Goal: Navigation & Orientation: Find specific page/section

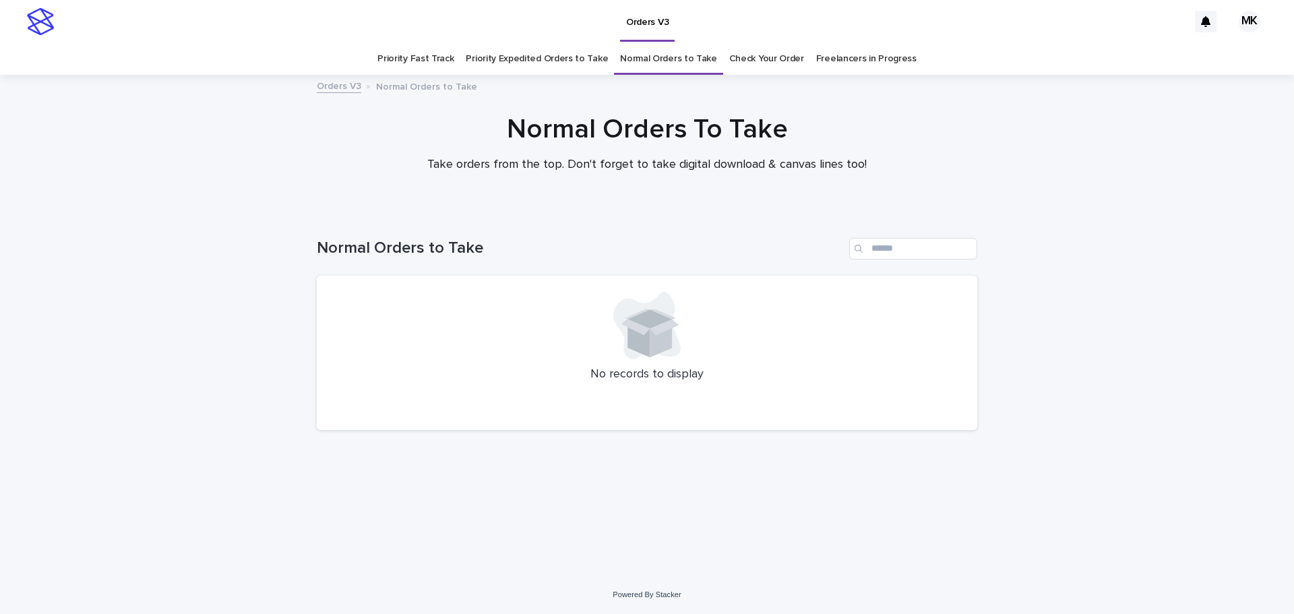
click at [414, 53] on link "Priority Fast Track" at bounding box center [415, 59] width 76 height 32
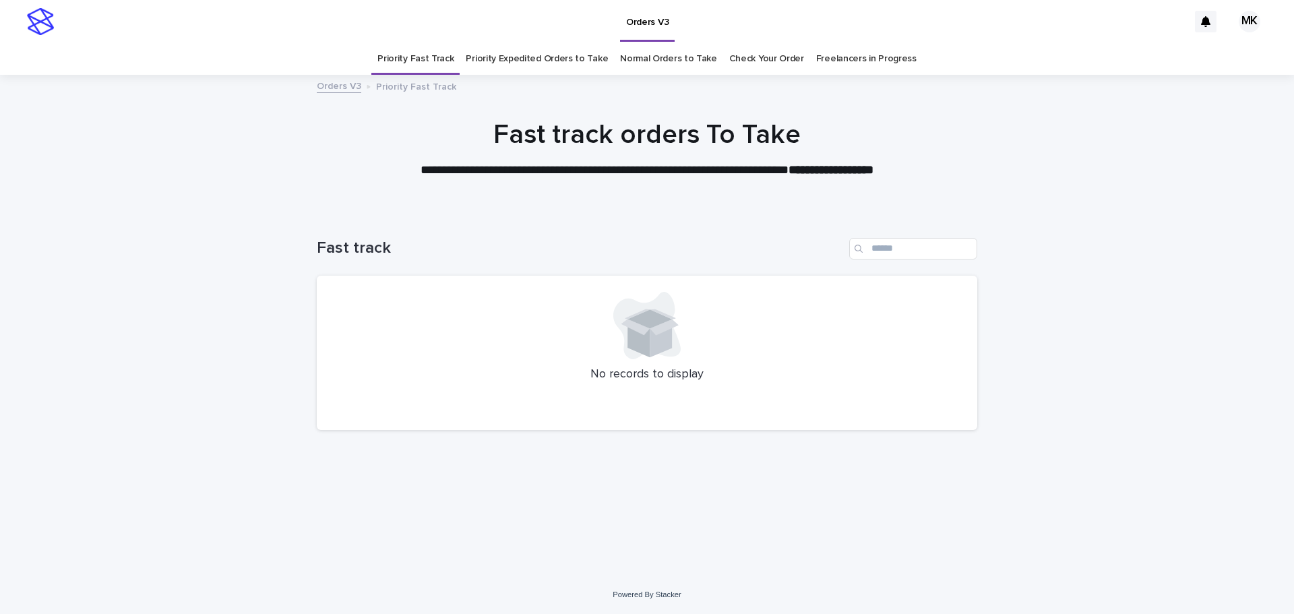
click at [511, 65] on link "Priority Expedited Orders to Take" at bounding box center [537, 59] width 142 height 32
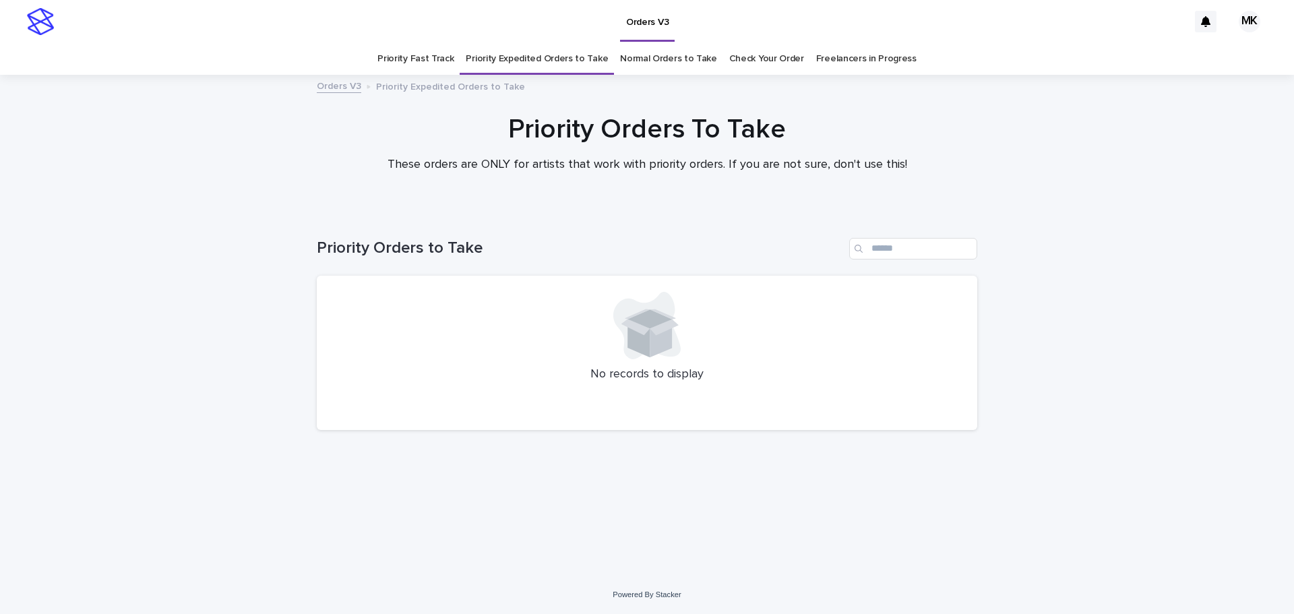
click at [637, 62] on link "Normal Orders to Take" at bounding box center [668, 59] width 97 height 32
click at [765, 59] on link "Check Your Order" at bounding box center [766, 59] width 75 height 32
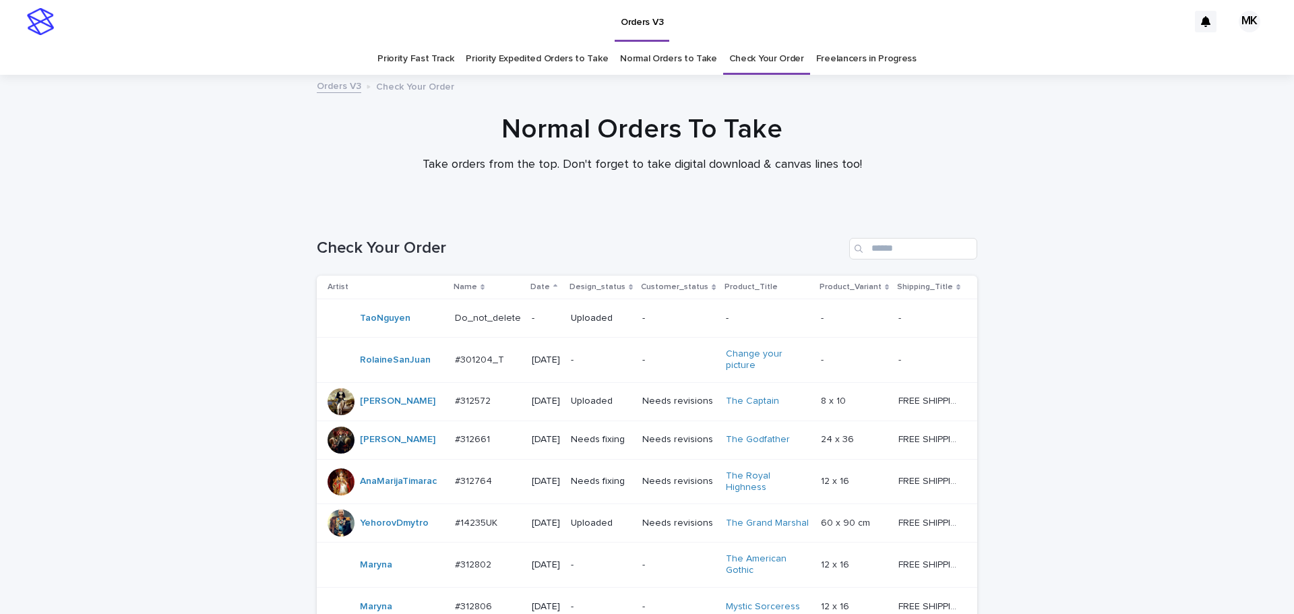
click at [836, 59] on link "Freelancers in Progress" at bounding box center [866, 59] width 100 height 32
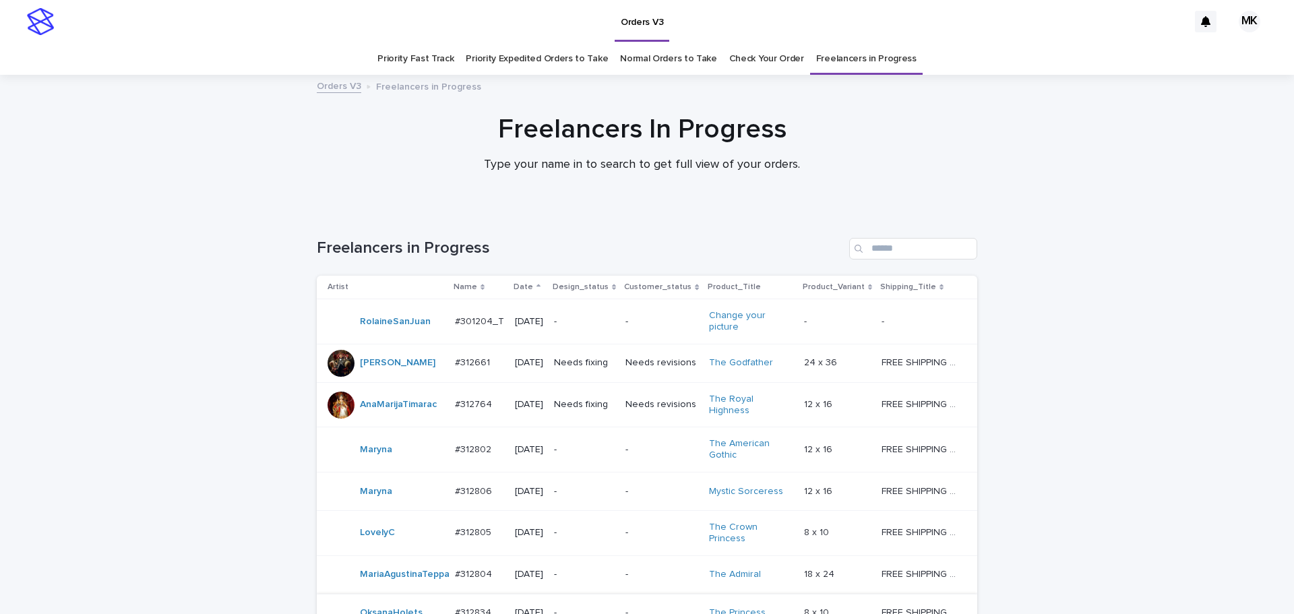
click at [424, 59] on link "Priority Fast Track" at bounding box center [415, 59] width 76 height 32
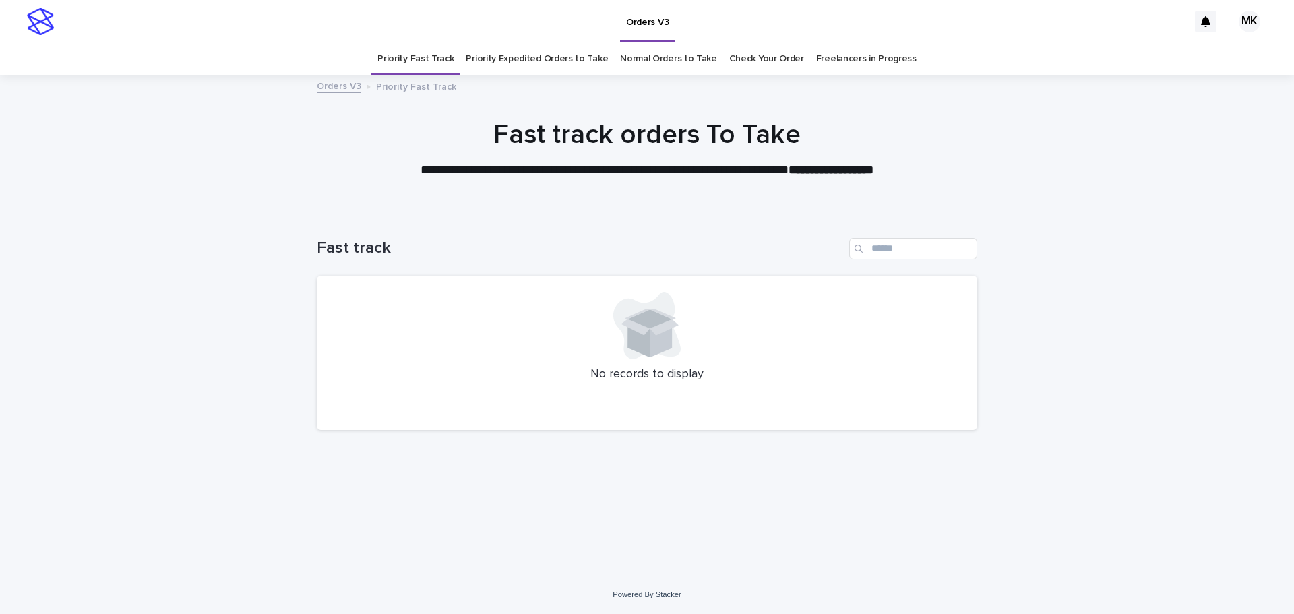
click at [511, 51] on link "Priority Expedited Orders to Take" at bounding box center [537, 59] width 142 height 32
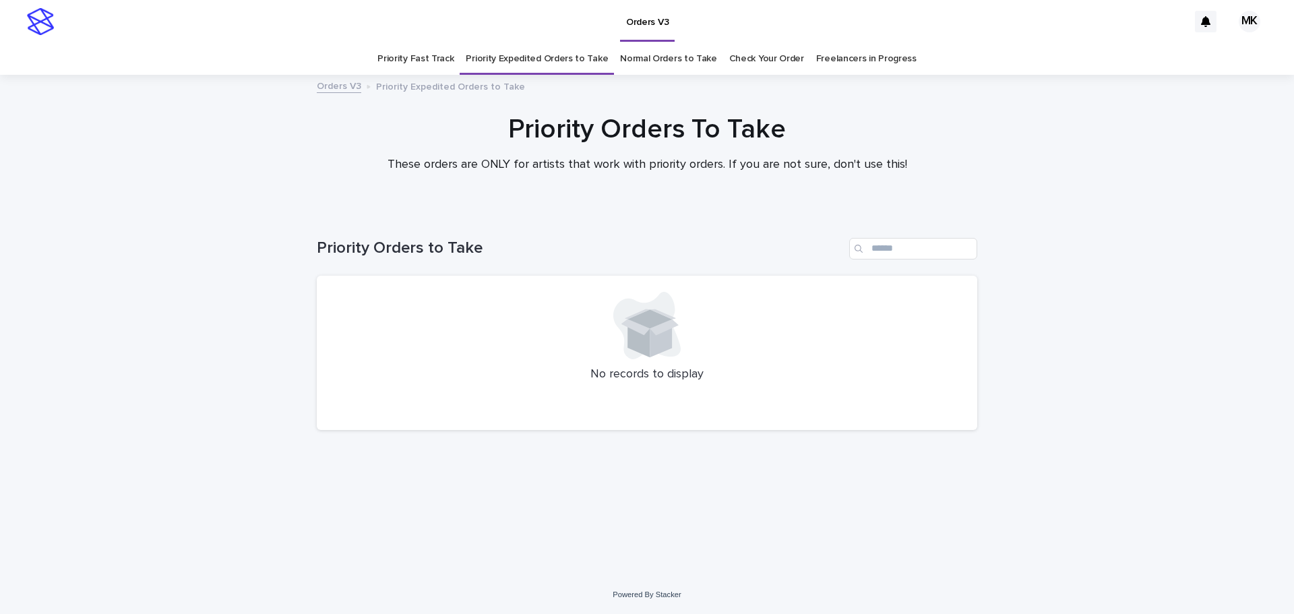
click at [687, 57] on link "Normal Orders to Take" at bounding box center [668, 59] width 97 height 32
